Goal: Find specific page/section: Find specific page/section

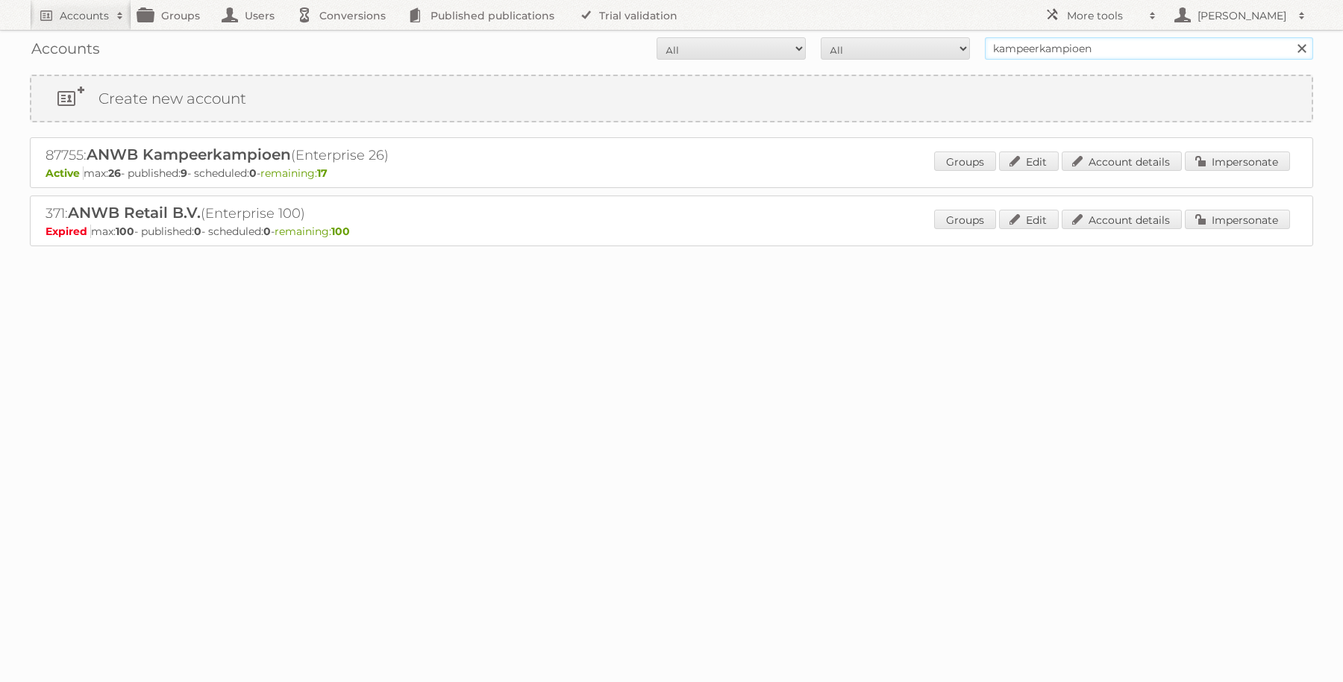
drag, startPoint x: 1116, startPoint y: 41, endPoint x: 970, endPoint y: 40, distance: 146.2
click at [970, 40] on form "All Active Expired Pending All Paid Trials Self service kampeerkampioen Search" at bounding box center [671, 48] width 1283 height 22
type input "hanos"
click at [1290, 37] on input "Search" at bounding box center [1301, 48] width 22 height 22
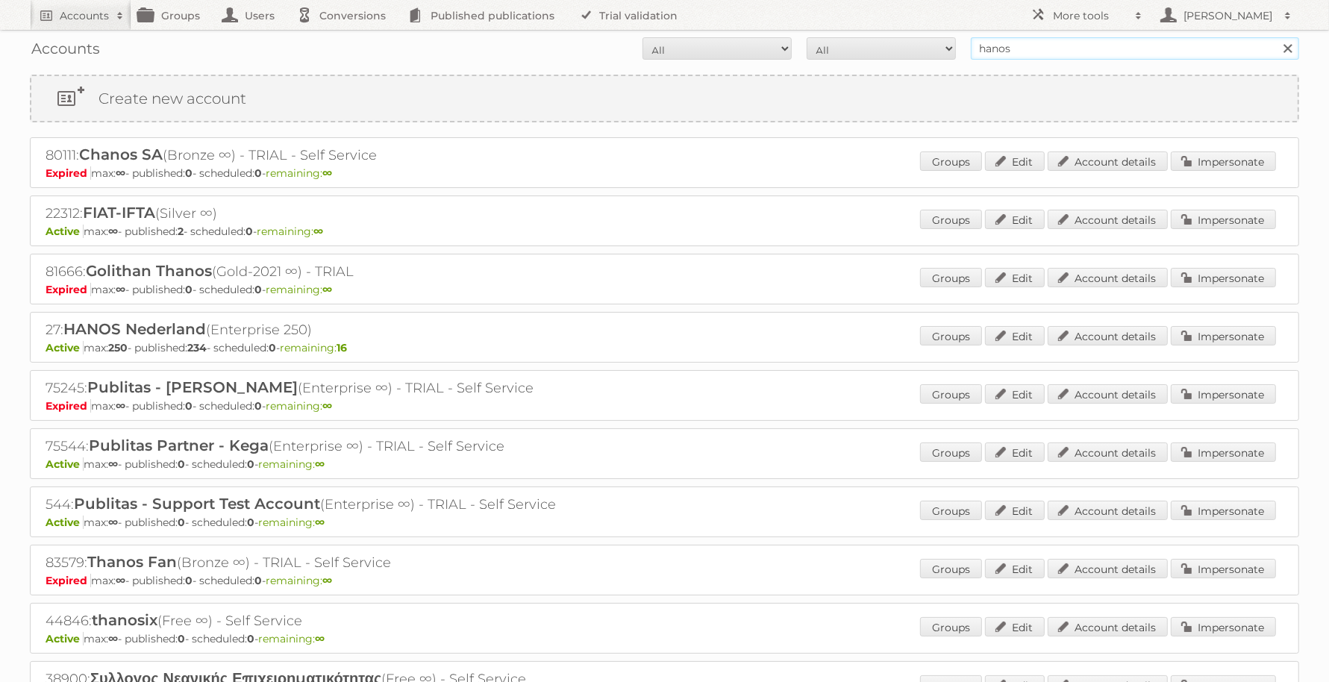
drag, startPoint x: 1033, startPoint y: 47, endPoint x: 895, endPoint y: 40, distance: 138.2
click at [895, 40] on form "All Active Expired Pending All Paid Trials Self service hanos Search" at bounding box center [664, 48] width 1269 height 22
click at [1276, 37] on input "Search" at bounding box center [1287, 48] width 22 height 22
type input "kampeerkampi"
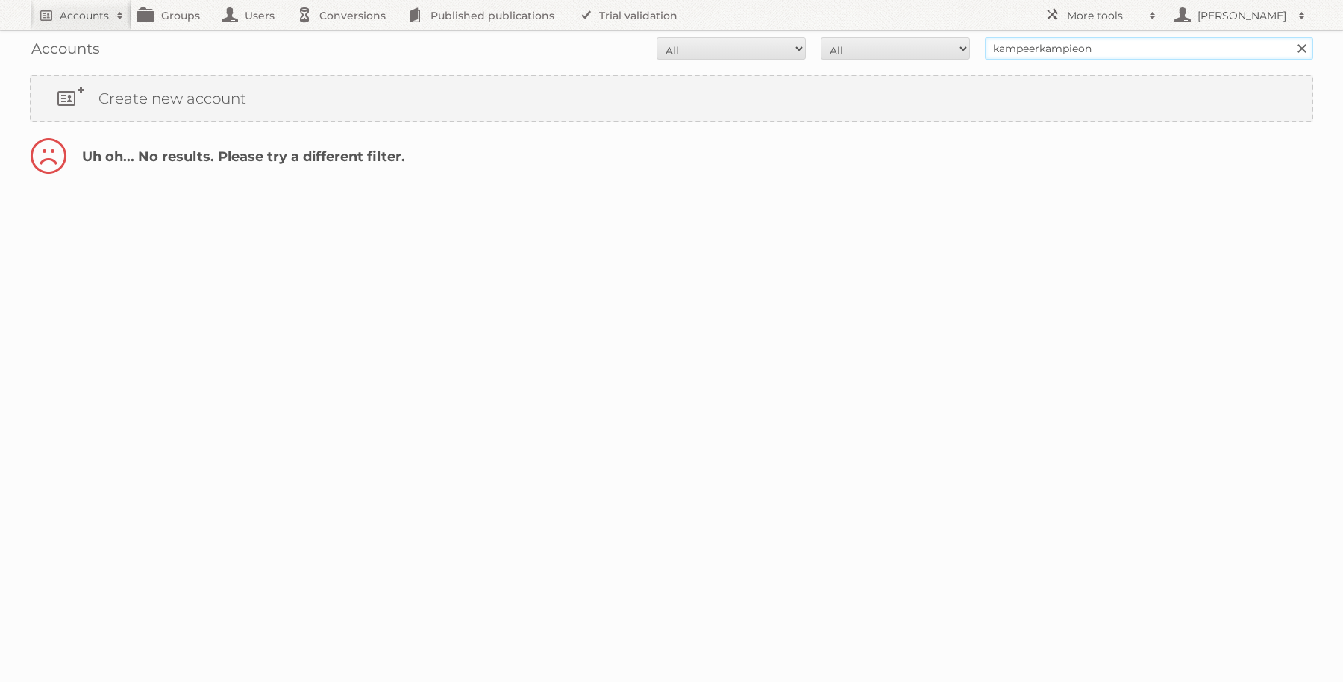
click at [1115, 42] on input "kampeerkampieon" at bounding box center [1149, 48] width 328 height 22
type input "kampeerkampioen"
click at [1290, 37] on input "Search" at bounding box center [1301, 48] width 22 height 22
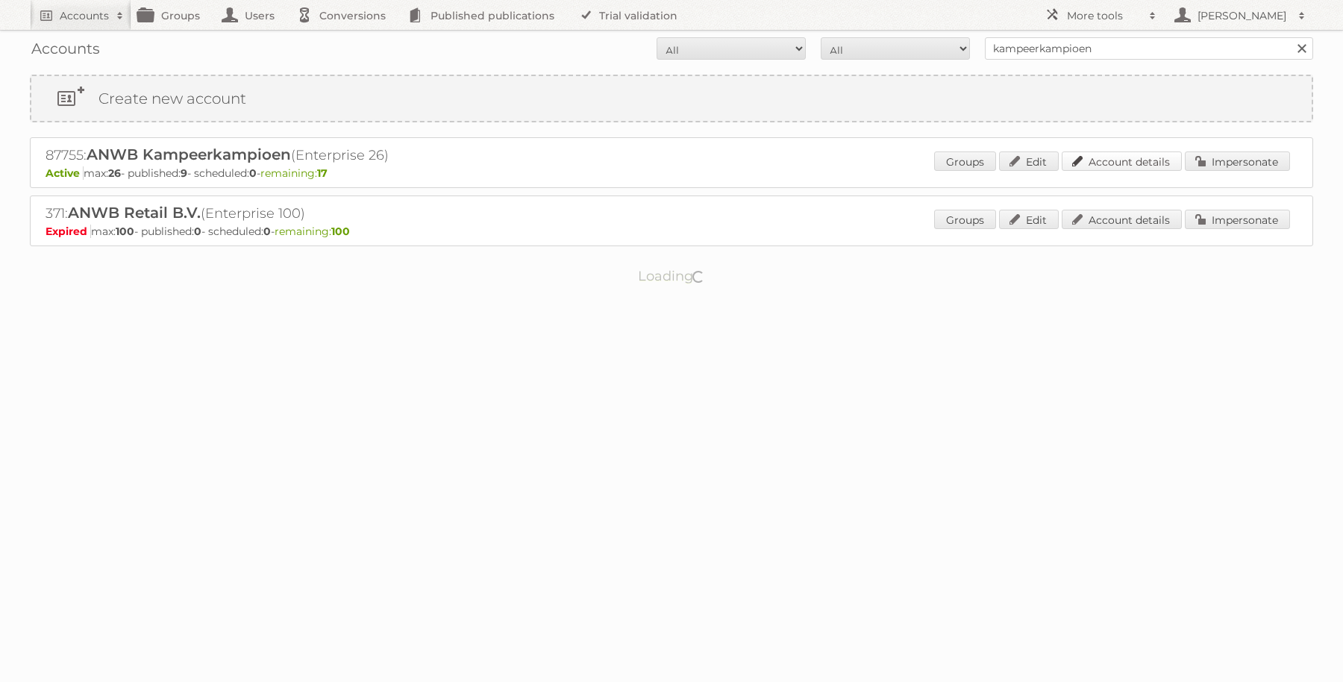
click at [1129, 157] on link "Account details" at bounding box center [1121, 160] width 120 height 19
